Goal: Task Accomplishment & Management: Manage account settings

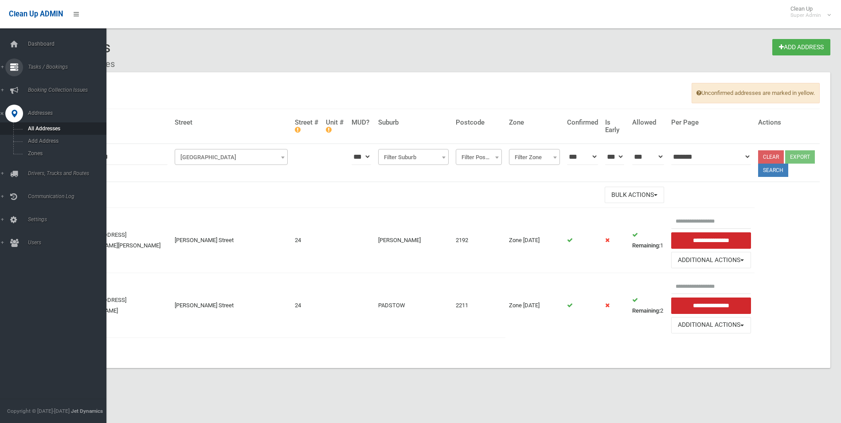
click at [40, 66] on span "Tasks / Bookings" at bounding box center [69, 67] width 88 height 6
click at [39, 131] on span "Search" at bounding box center [65, 132] width 80 height 6
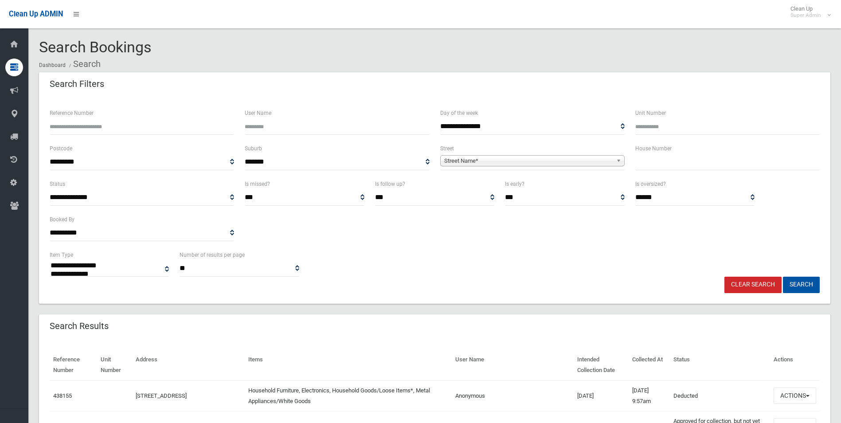
select select
click at [154, 127] on input "Reference Number" at bounding box center [142, 126] width 184 height 16
type input "******"
click at [783, 277] on button "Search" at bounding box center [801, 285] width 37 height 16
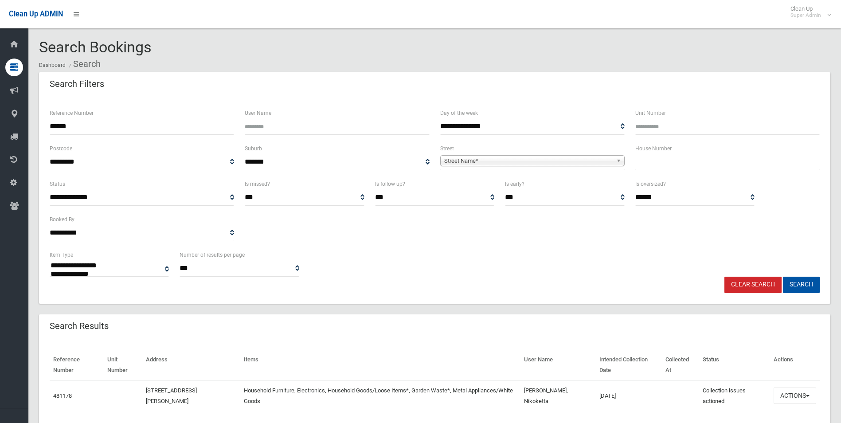
select select
click at [786, 395] on button "Actions" at bounding box center [795, 395] width 43 height 16
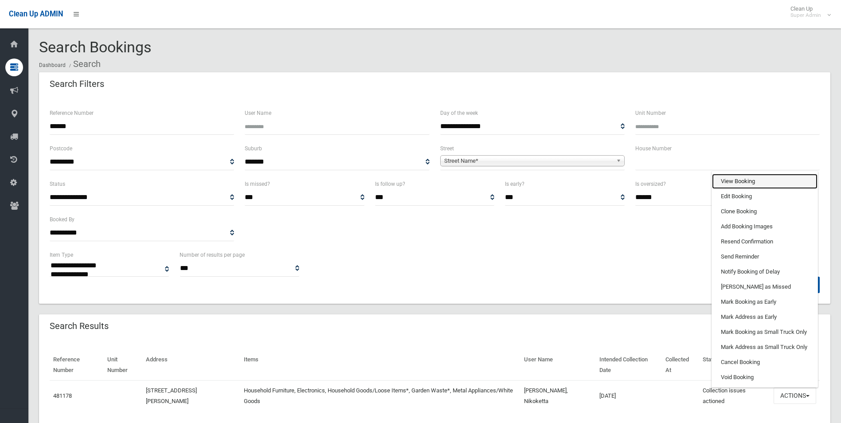
click at [751, 176] on link "View Booking" at bounding box center [765, 181] width 106 height 15
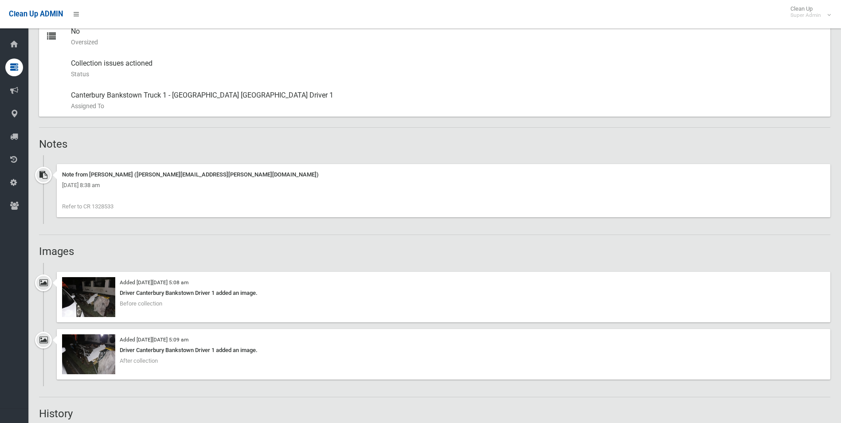
scroll to position [576, 0]
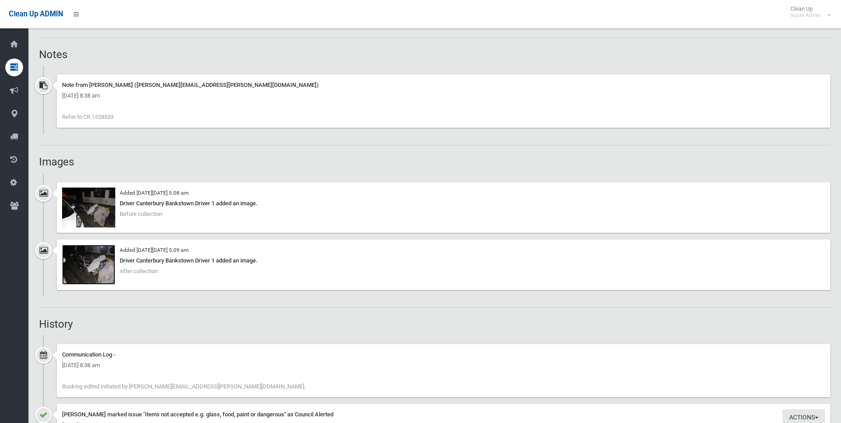
click at [96, 267] on img at bounding box center [88, 265] width 53 height 40
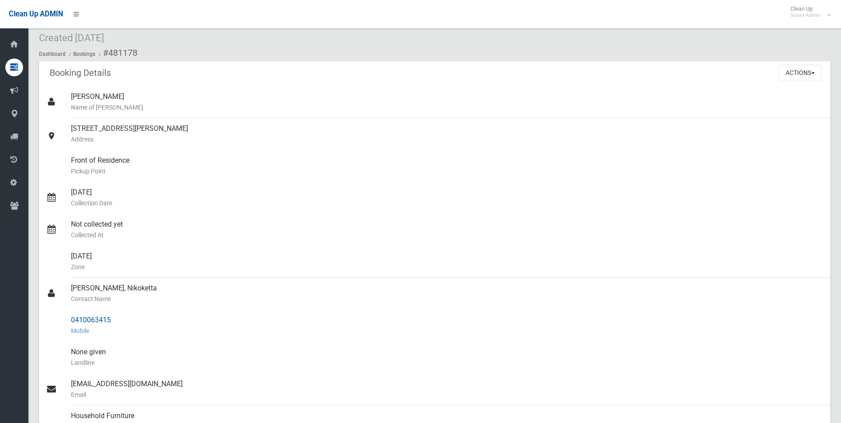
scroll to position [0, 0]
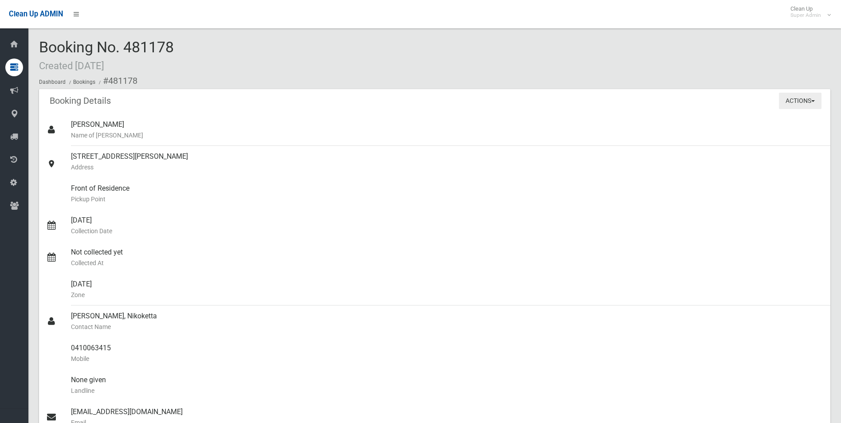
drag, startPoint x: 796, startPoint y: 98, endPoint x: 789, endPoint y: 106, distance: 10.0
click at [796, 98] on button "Actions" at bounding box center [800, 101] width 43 height 16
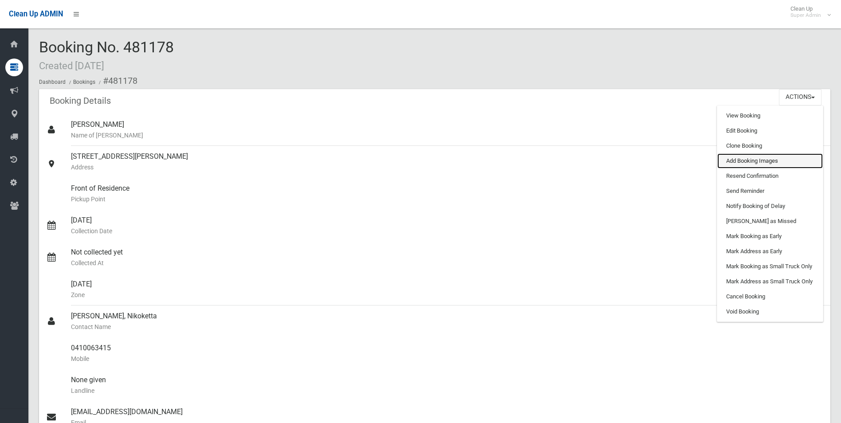
click at [740, 158] on link "Add Booking Images" at bounding box center [770, 160] width 106 height 15
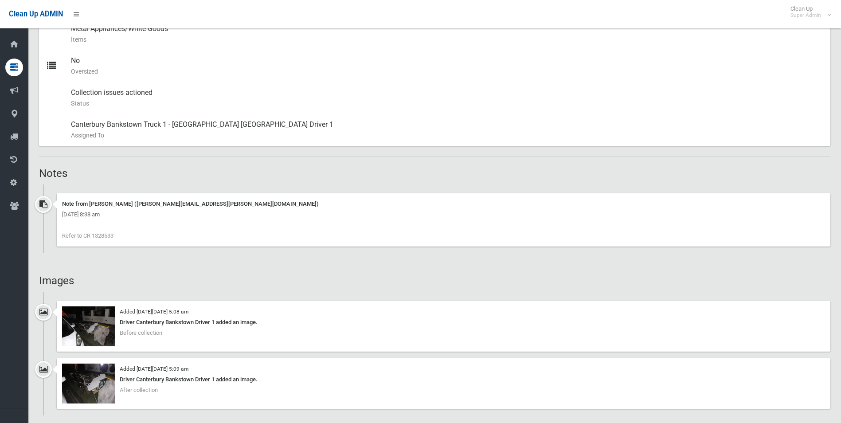
scroll to position [532, 0]
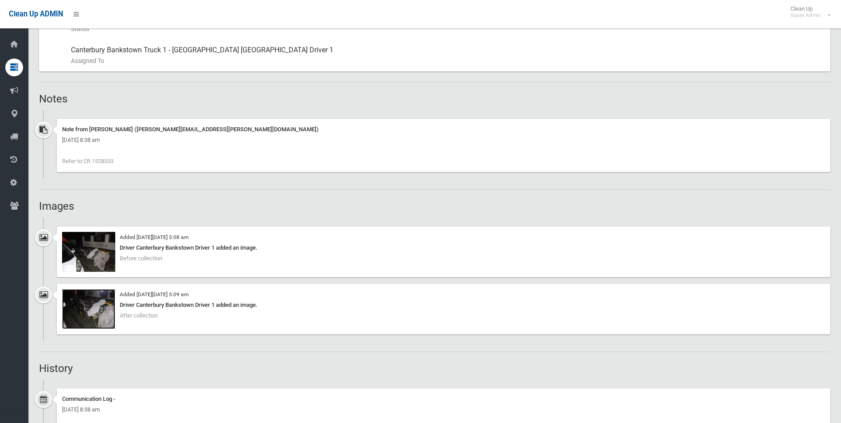
click at [99, 316] on img at bounding box center [88, 309] width 53 height 40
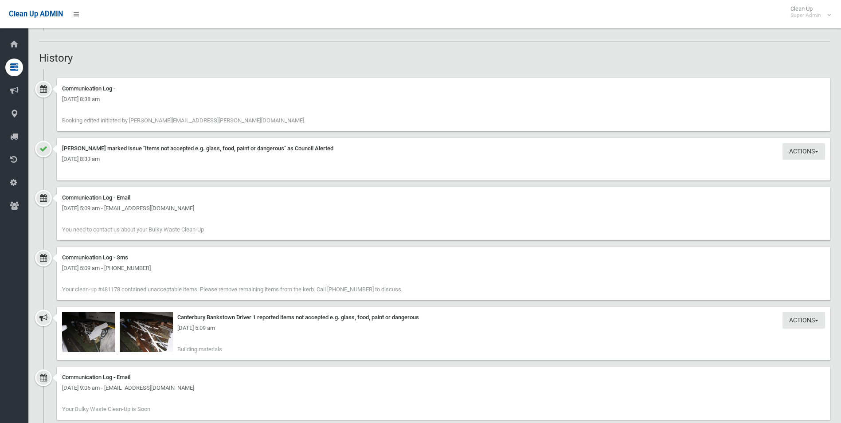
scroll to position [931, 0]
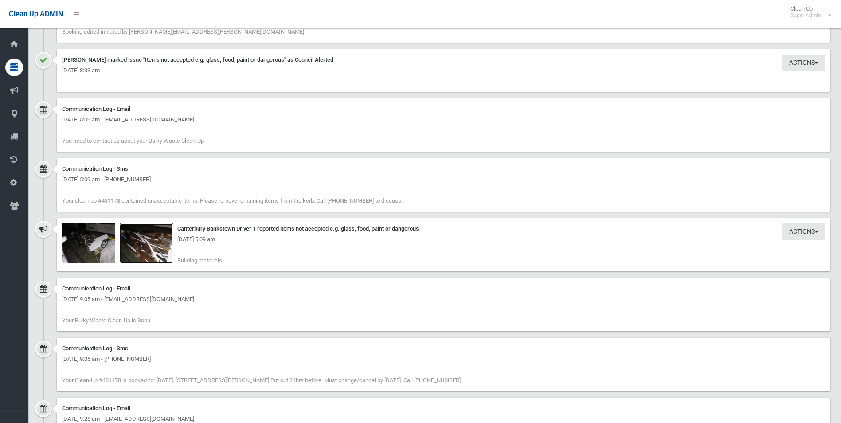
click at [149, 250] on img at bounding box center [146, 243] width 53 height 40
click at [152, 249] on img at bounding box center [146, 243] width 53 height 40
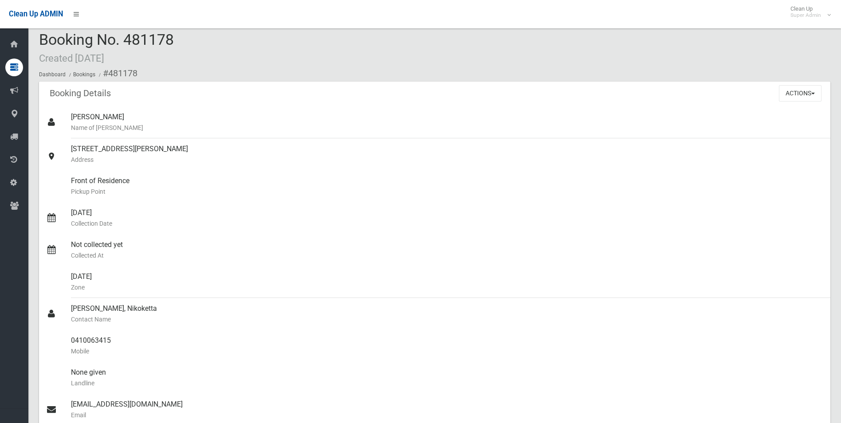
scroll to position [0, 0]
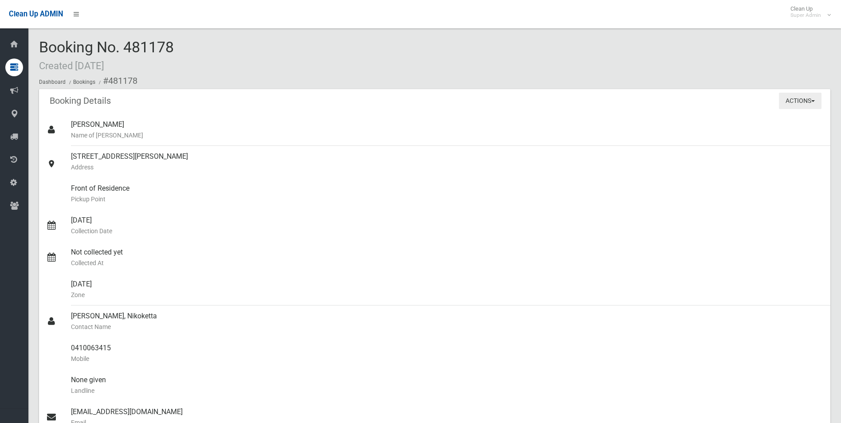
click at [788, 98] on button "Actions" at bounding box center [800, 101] width 43 height 16
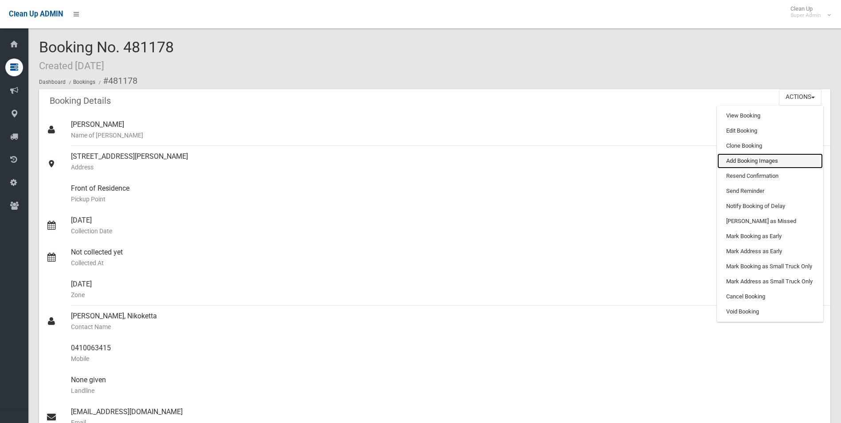
click at [764, 162] on link "Add Booking Images" at bounding box center [770, 160] width 106 height 15
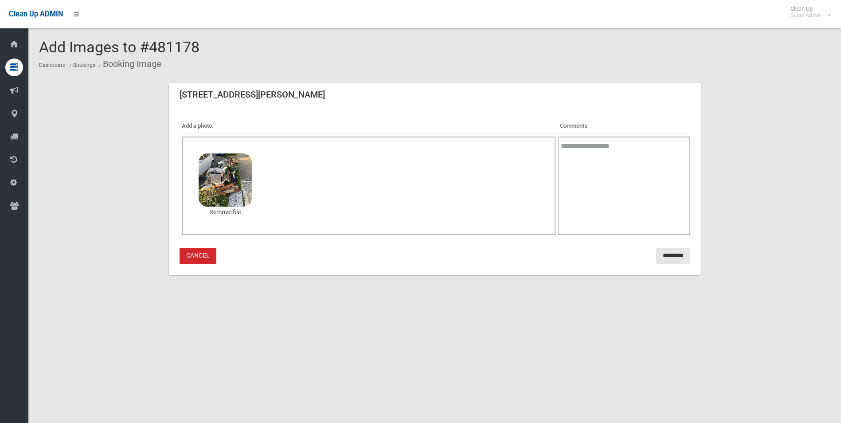
click at [572, 177] on textarea at bounding box center [624, 186] width 132 height 98
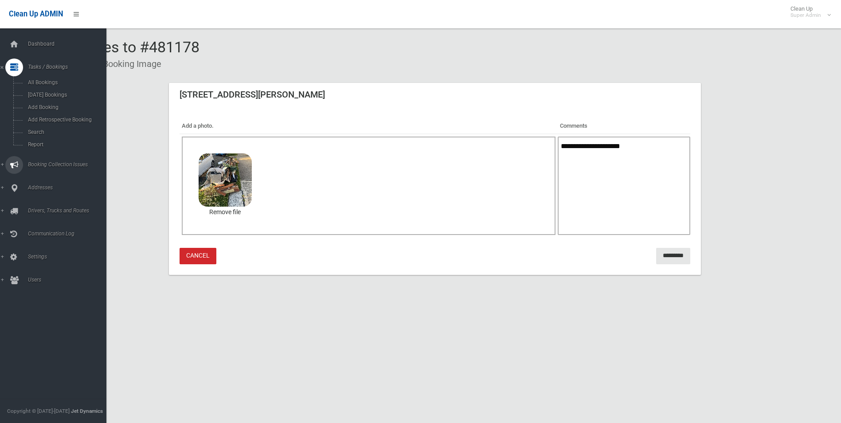
type textarea "**********"
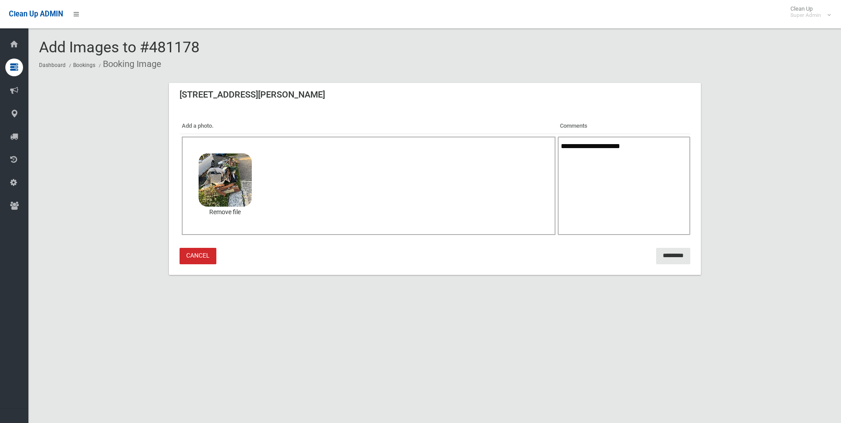
click at [199, 256] on link "Cancel" at bounding box center [198, 256] width 37 height 16
click at [618, 182] on textarea at bounding box center [624, 186] width 132 height 98
type textarea "**********"
click at [668, 258] on input "*********" at bounding box center [673, 256] width 34 height 16
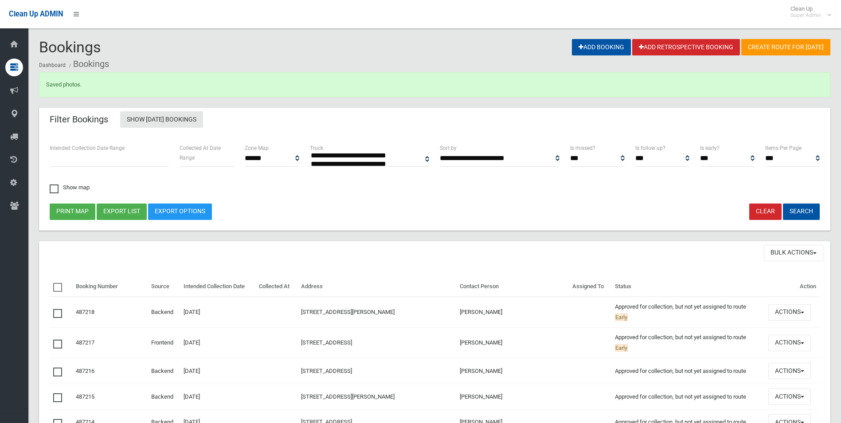
select select
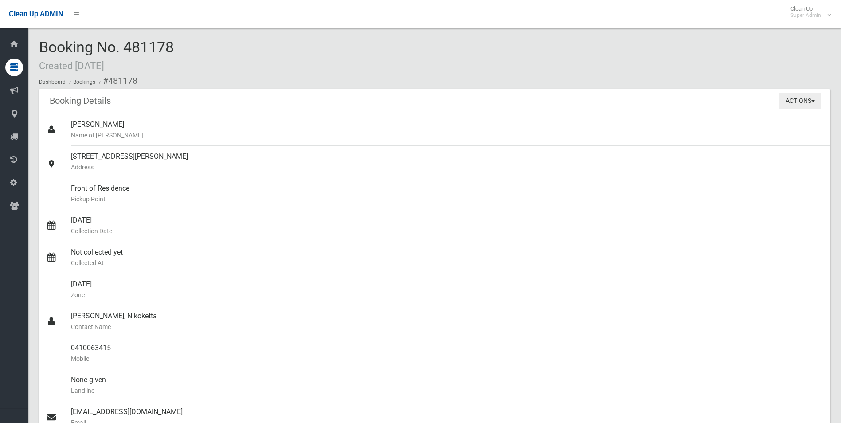
click at [790, 103] on button "Actions" at bounding box center [800, 101] width 43 height 16
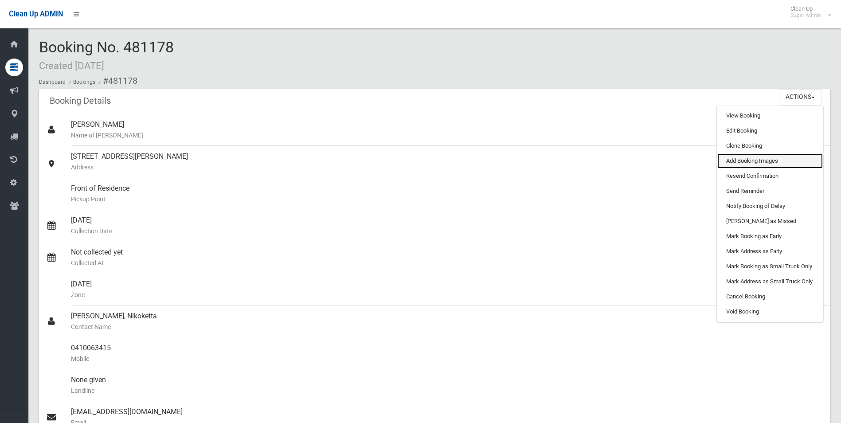
click at [748, 160] on link "Add Booking Images" at bounding box center [770, 160] width 106 height 15
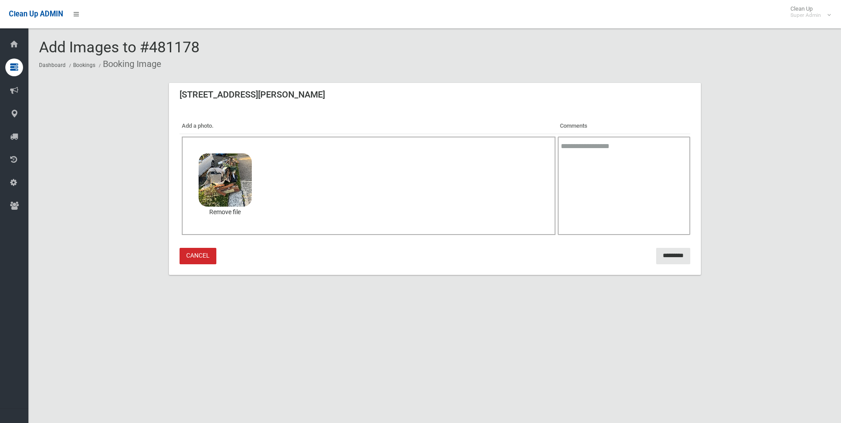
click at [619, 170] on textarea at bounding box center [624, 186] width 132 height 98
type textarea "*"
type textarea "**********"
click at [664, 253] on input "*********" at bounding box center [673, 256] width 34 height 16
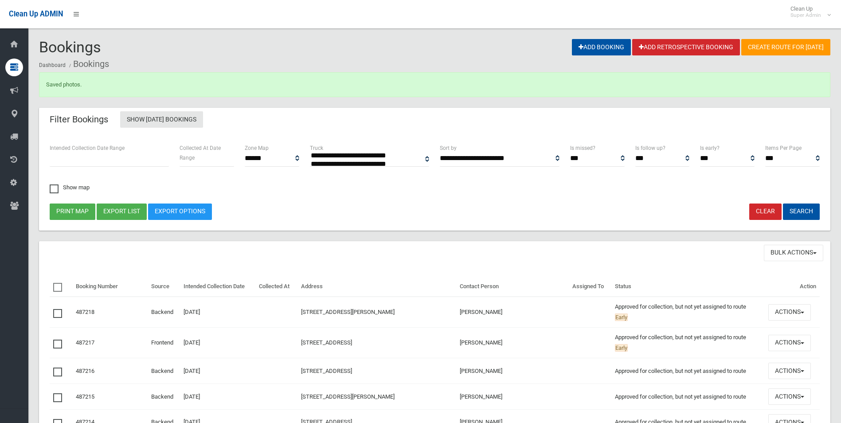
select select
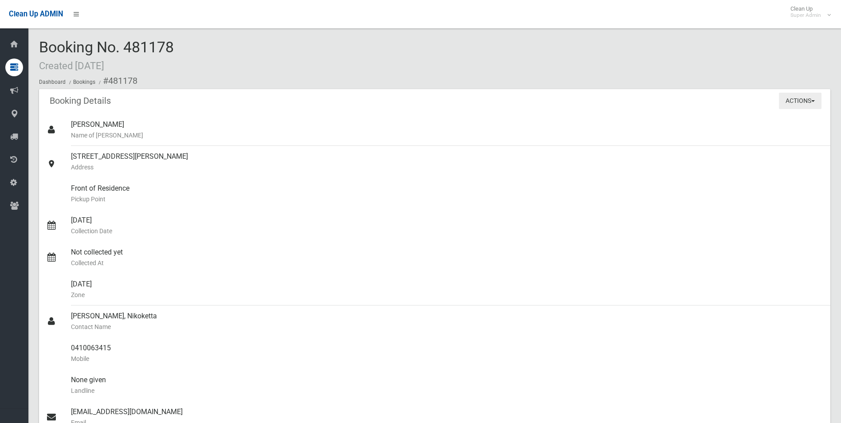
click at [784, 98] on button "Actions" at bounding box center [800, 101] width 43 height 16
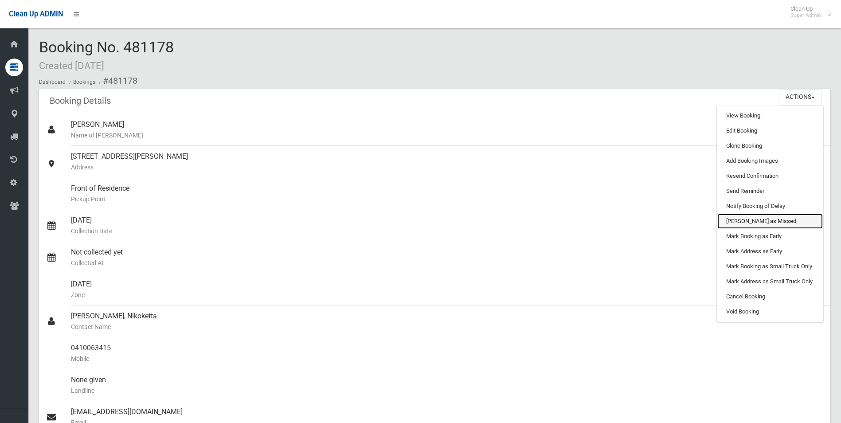
click at [744, 221] on link "[PERSON_NAME] as Missed" at bounding box center [770, 221] width 106 height 15
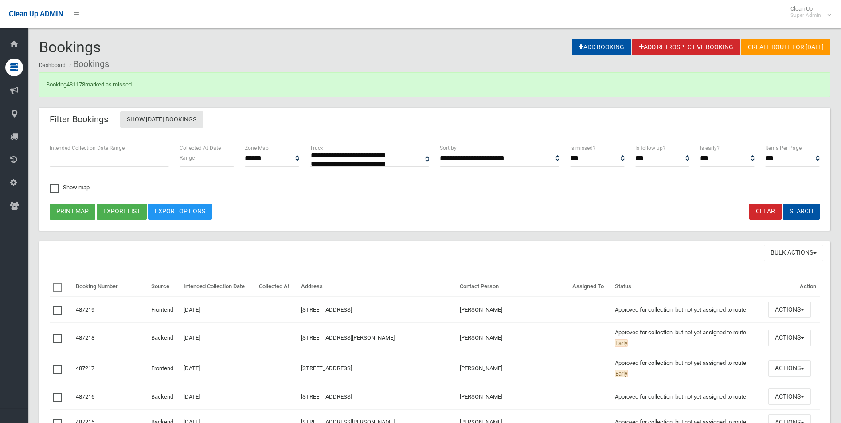
select select
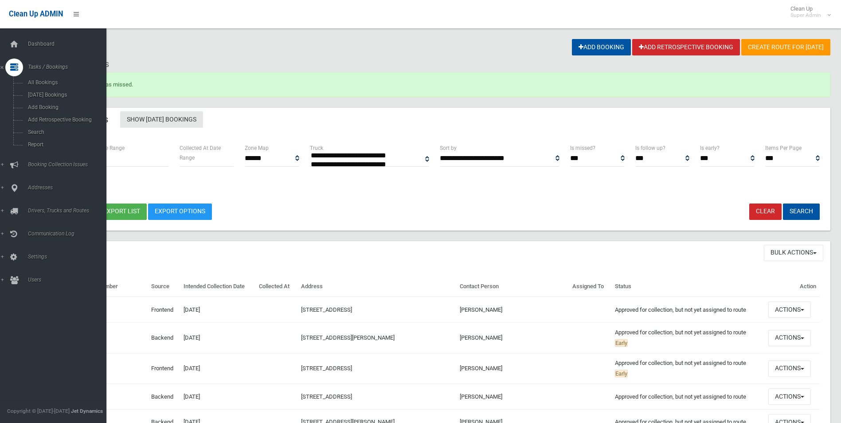
click at [49, 68] on span "Tasks / Bookings" at bounding box center [69, 67] width 88 height 6
click at [41, 65] on span "Tasks / Bookings" at bounding box center [69, 67] width 88 height 6
click at [39, 129] on link "Search" at bounding box center [56, 132] width 113 height 12
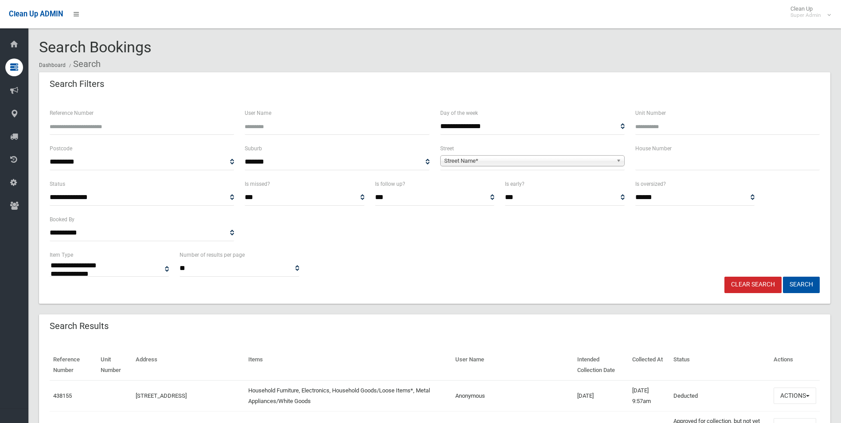
select select
